Goal: Navigation & Orientation: Find specific page/section

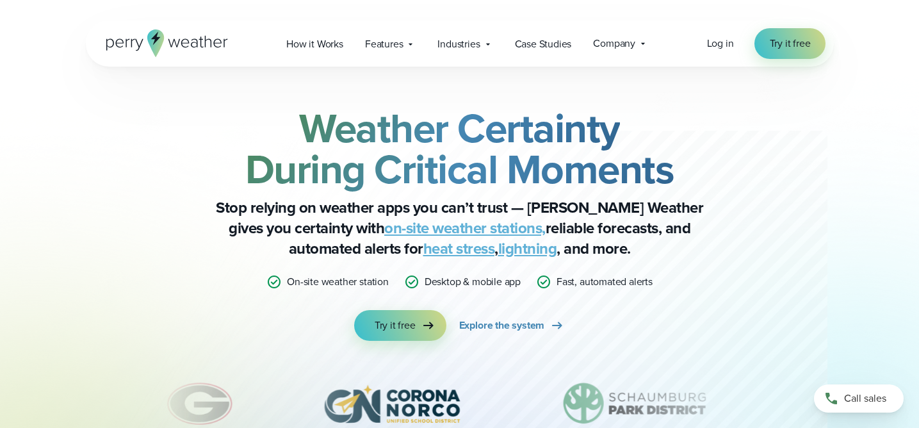
click at [195, 40] on icon at bounding box center [167, 43] width 122 height 28
